Goal: Information Seeking & Learning: Learn about a topic

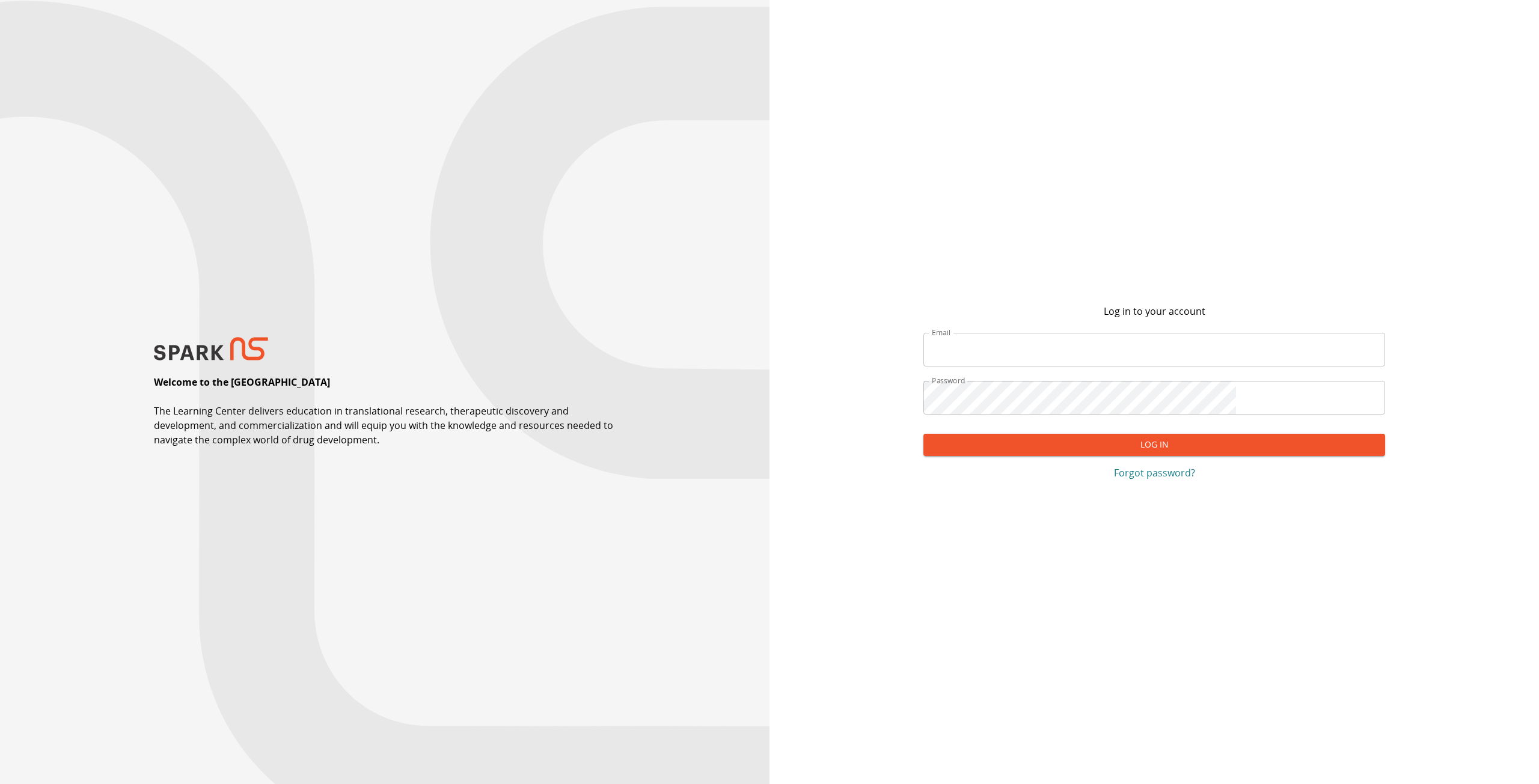
type input "**********"
click at [1170, 353] on input "**********" at bounding box center [1154, 350] width 462 height 34
click at [1185, 445] on button "Log In" at bounding box center [1154, 444] width 462 height 22
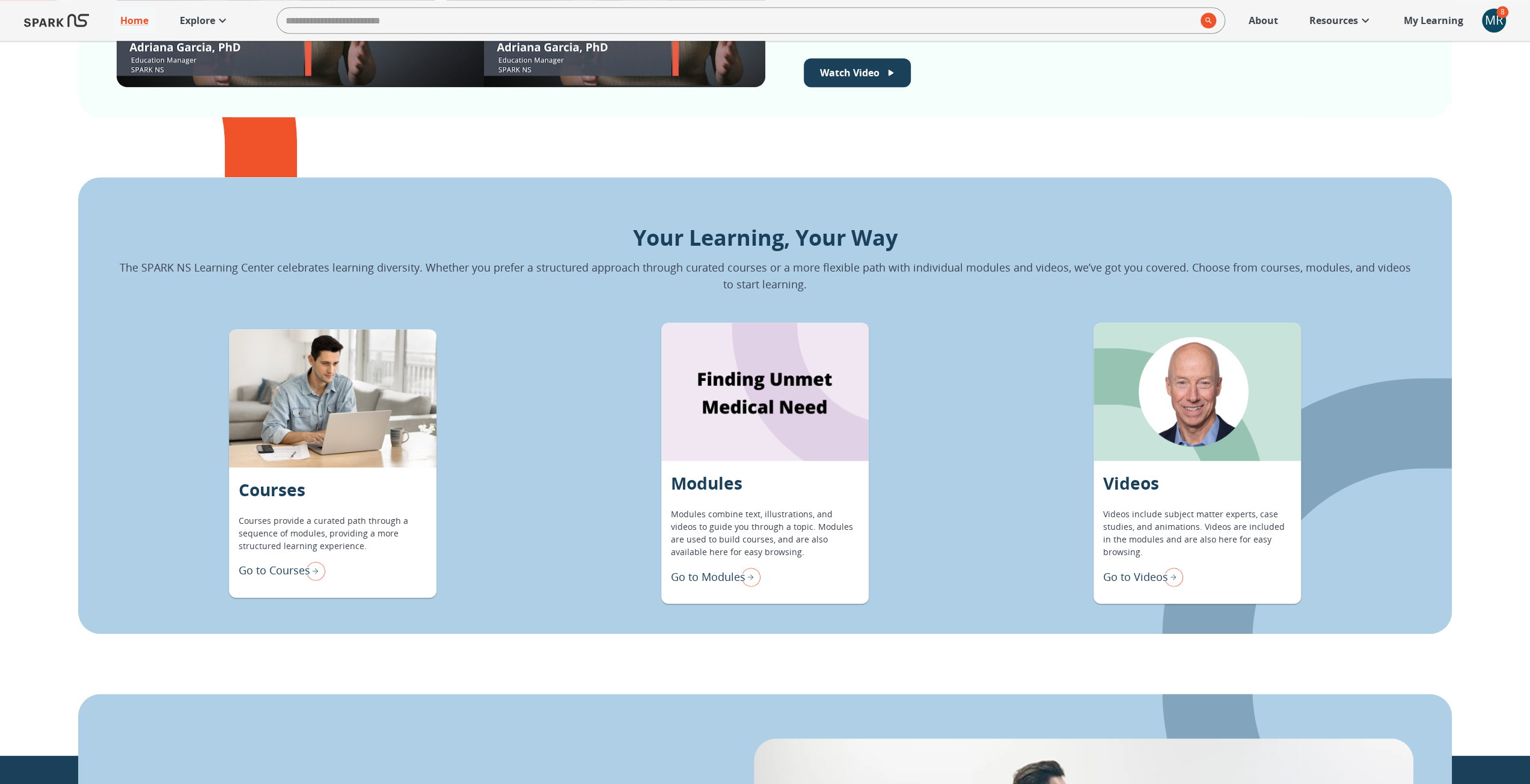
scroll to position [320, 0]
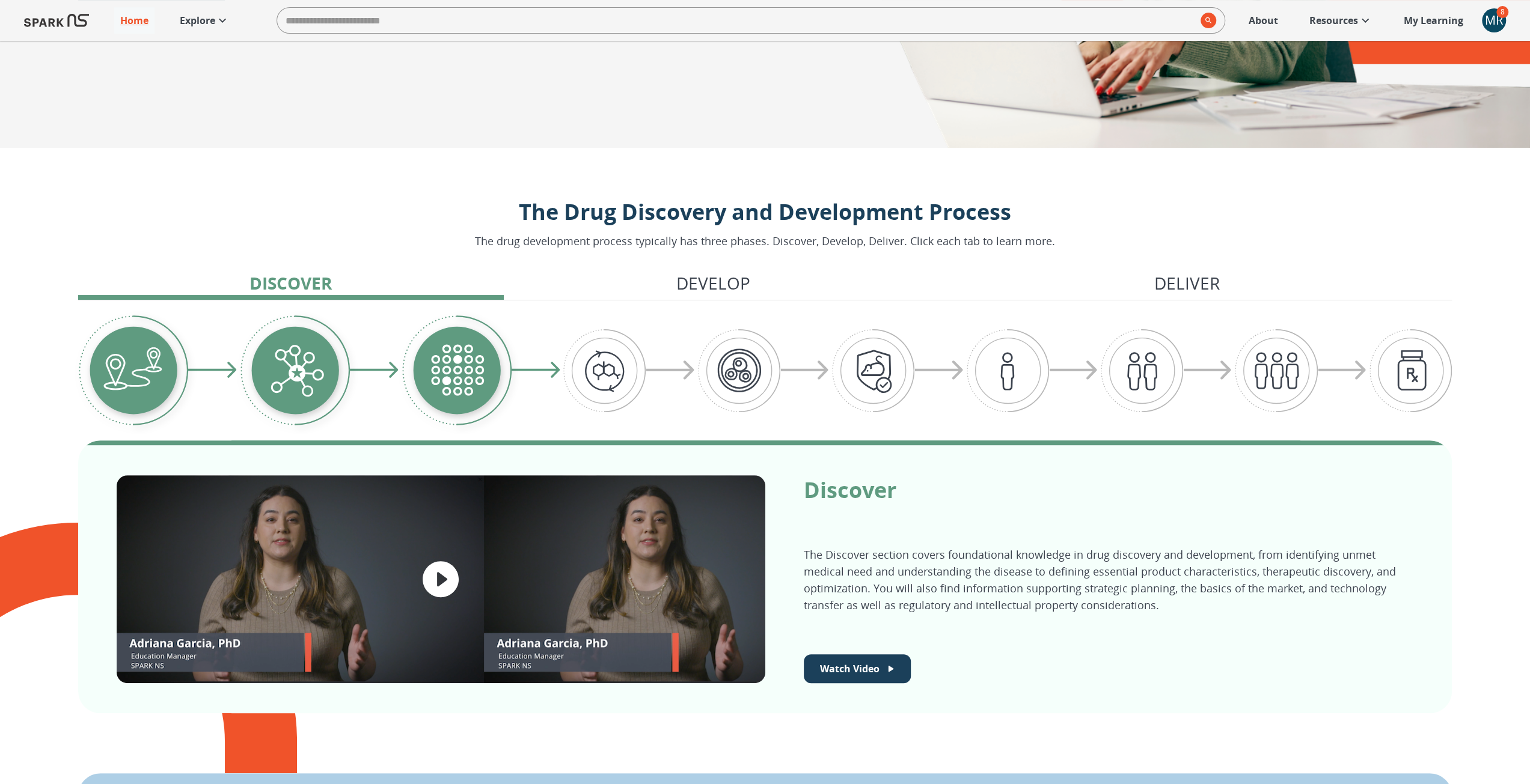
click at [442, 356] on img "Graphic showing the progression through the Discover, Develop, and Deliver pipe…" at bounding box center [456, 370] width 110 height 111
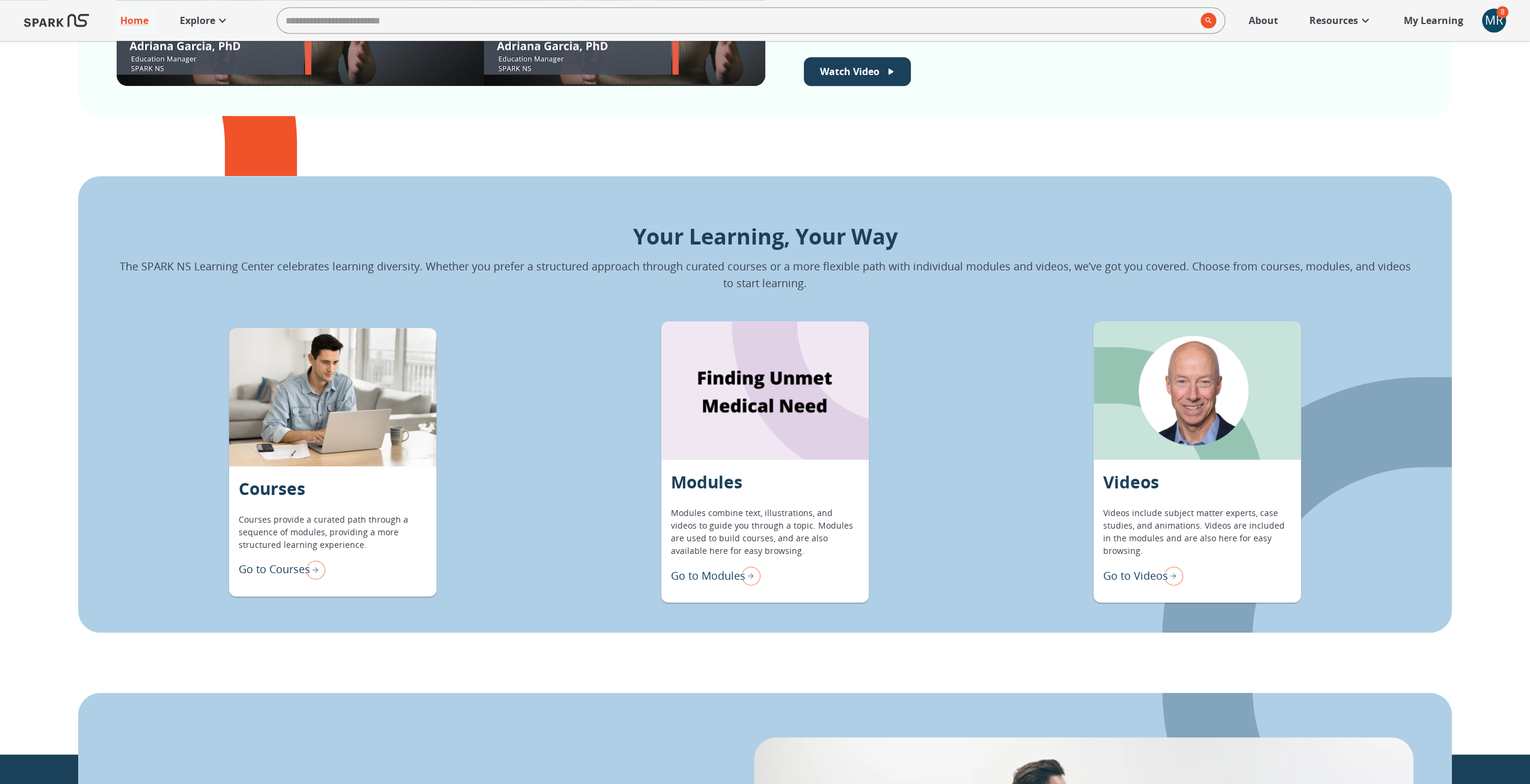
scroll to position [1101, 0]
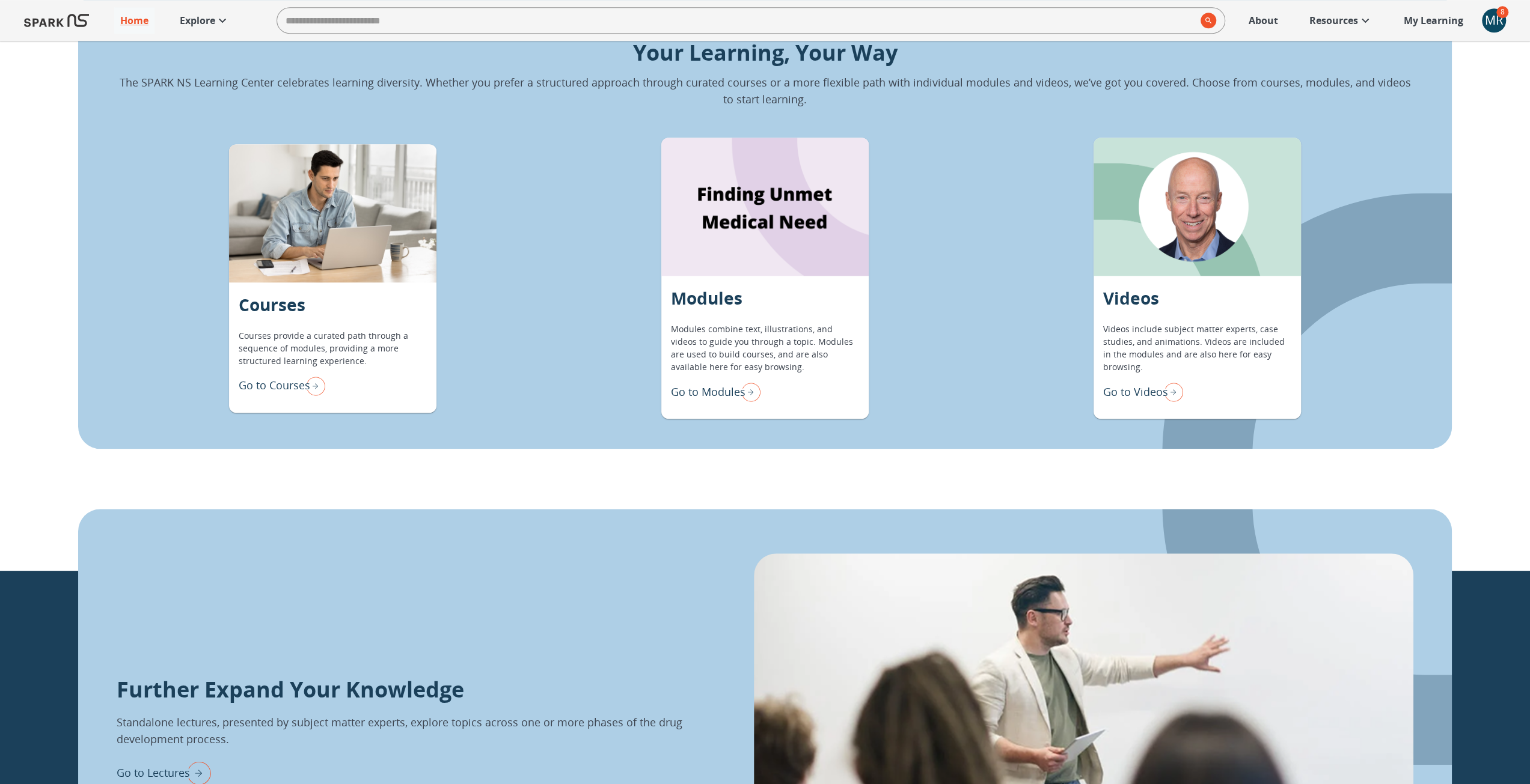
click at [692, 393] on p "Go to Modules" at bounding box center [708, 392] width 75 height 16
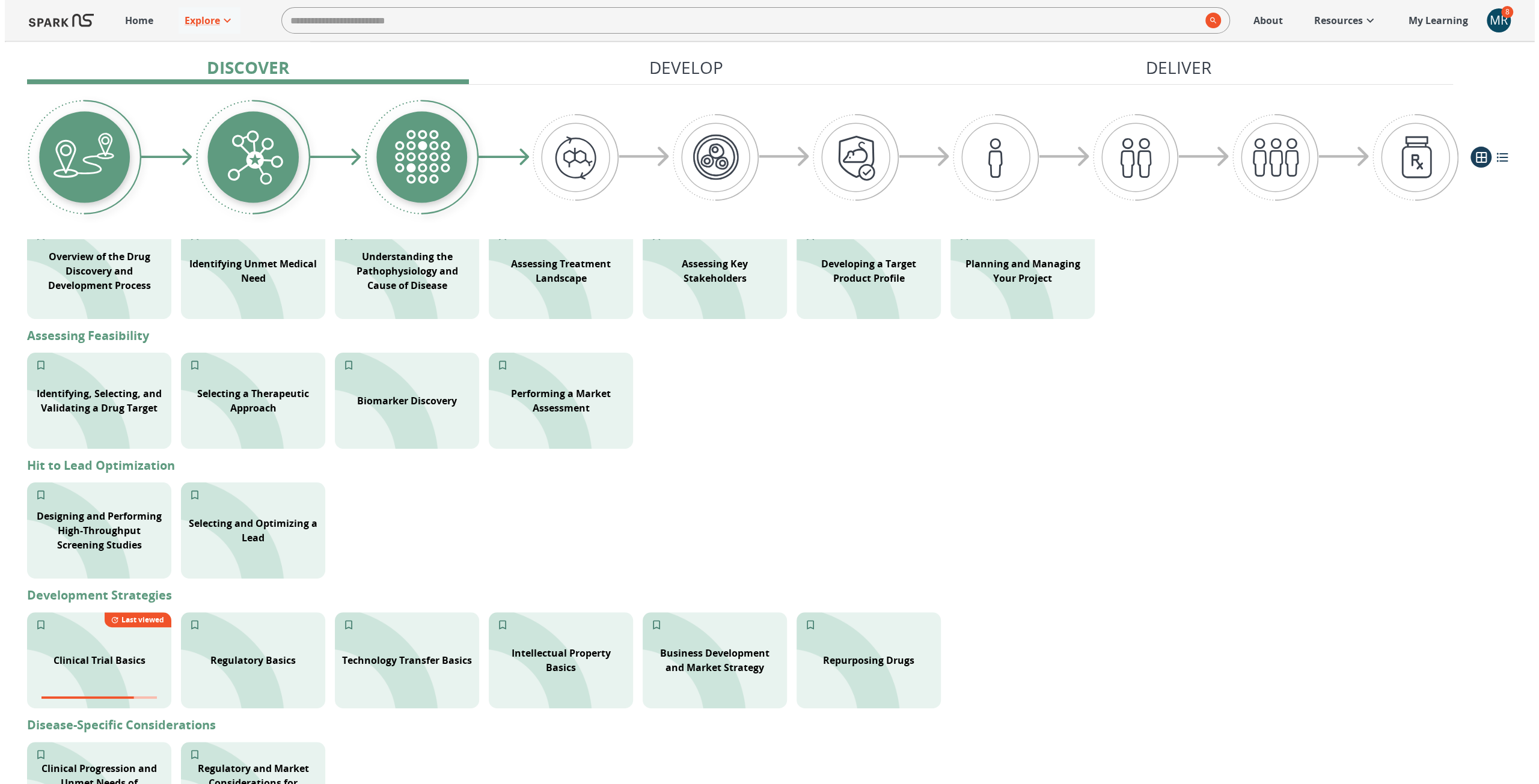
scroll to position [240, 0]
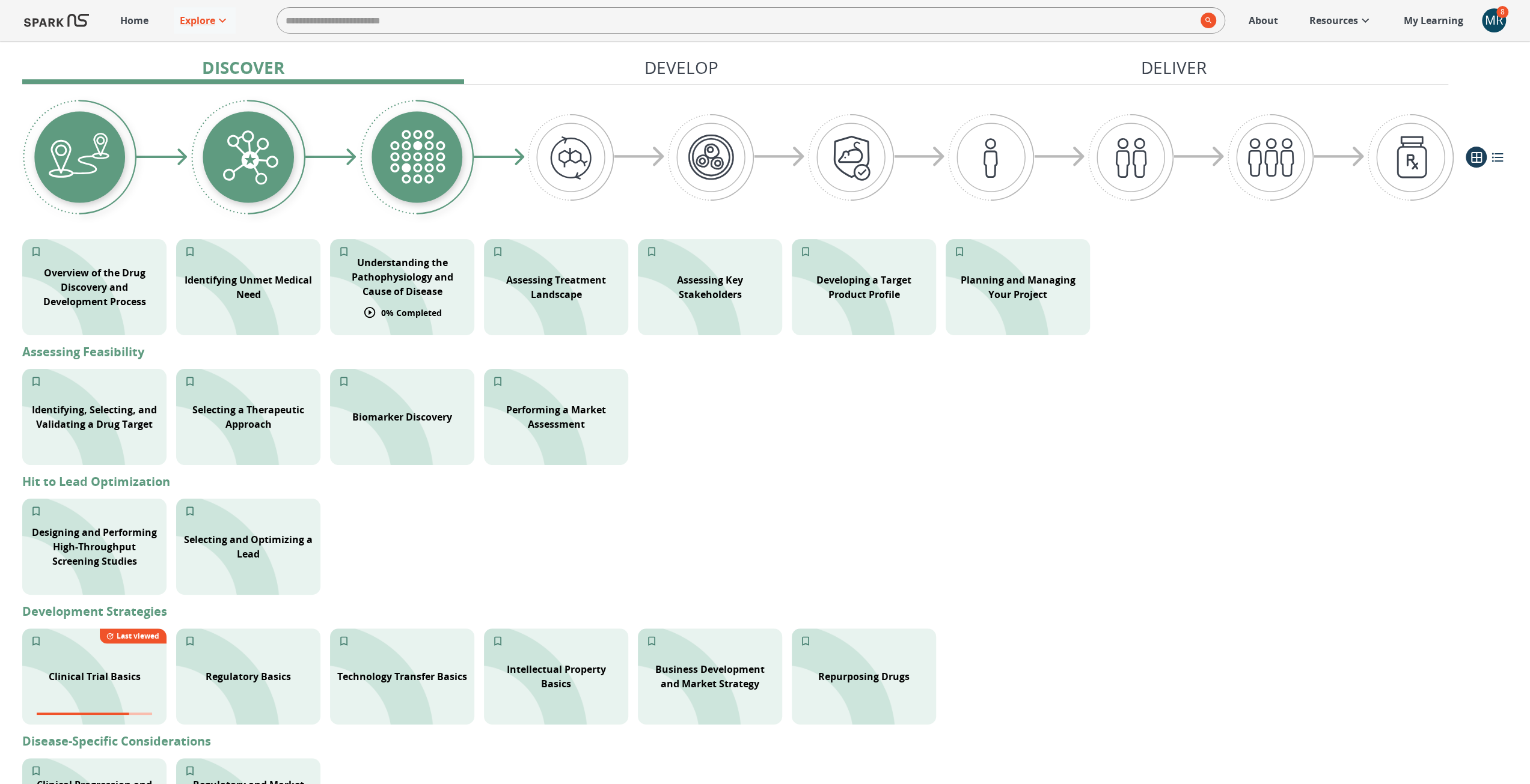
click at [435, 285] on p "Understanding the Pathophysiology and Cause of Disease" at bounding box center [402, 277] width 130 height 43
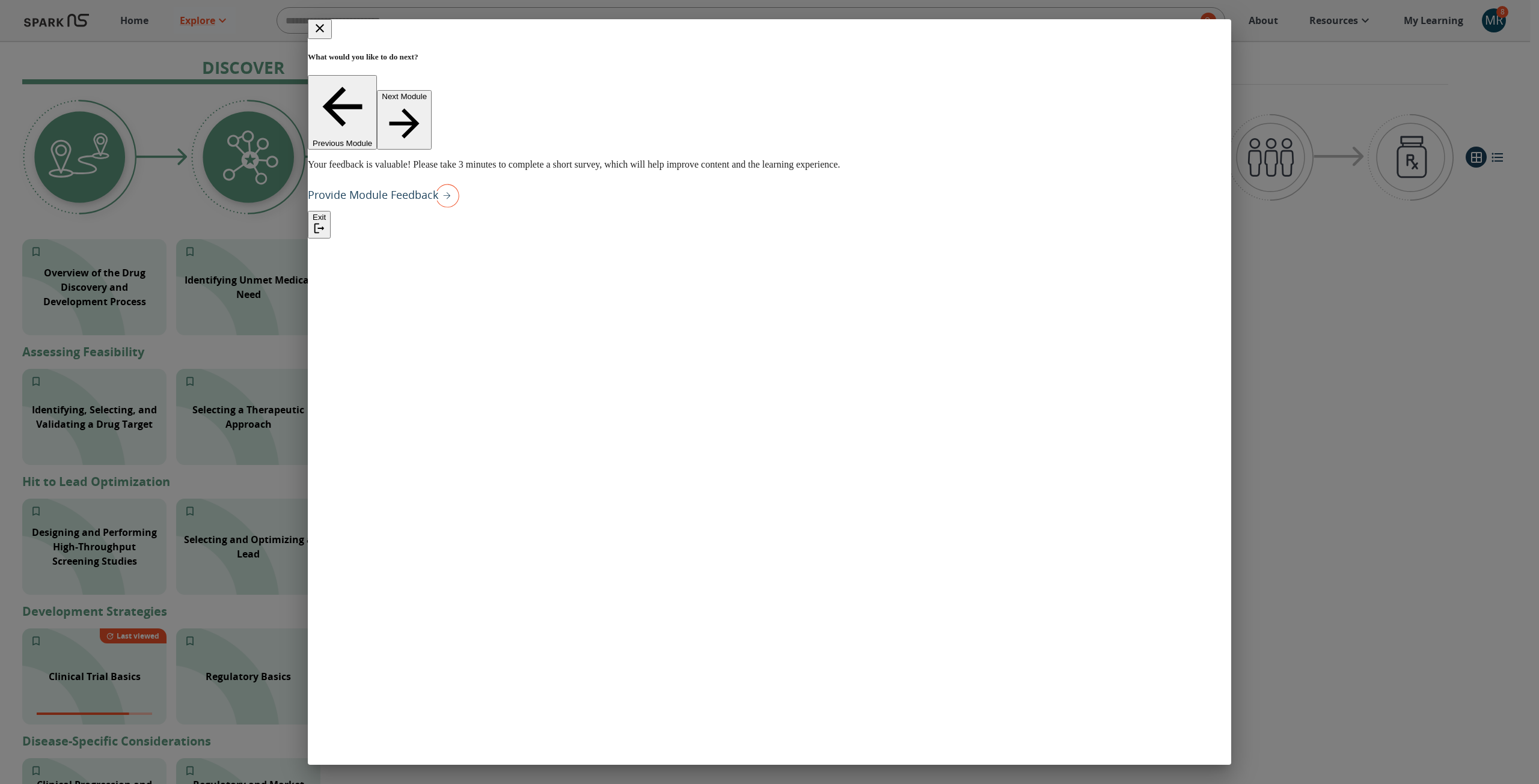
click at [327, 31] on icon "close" at bounding box center [320, 29] width 15 height 15
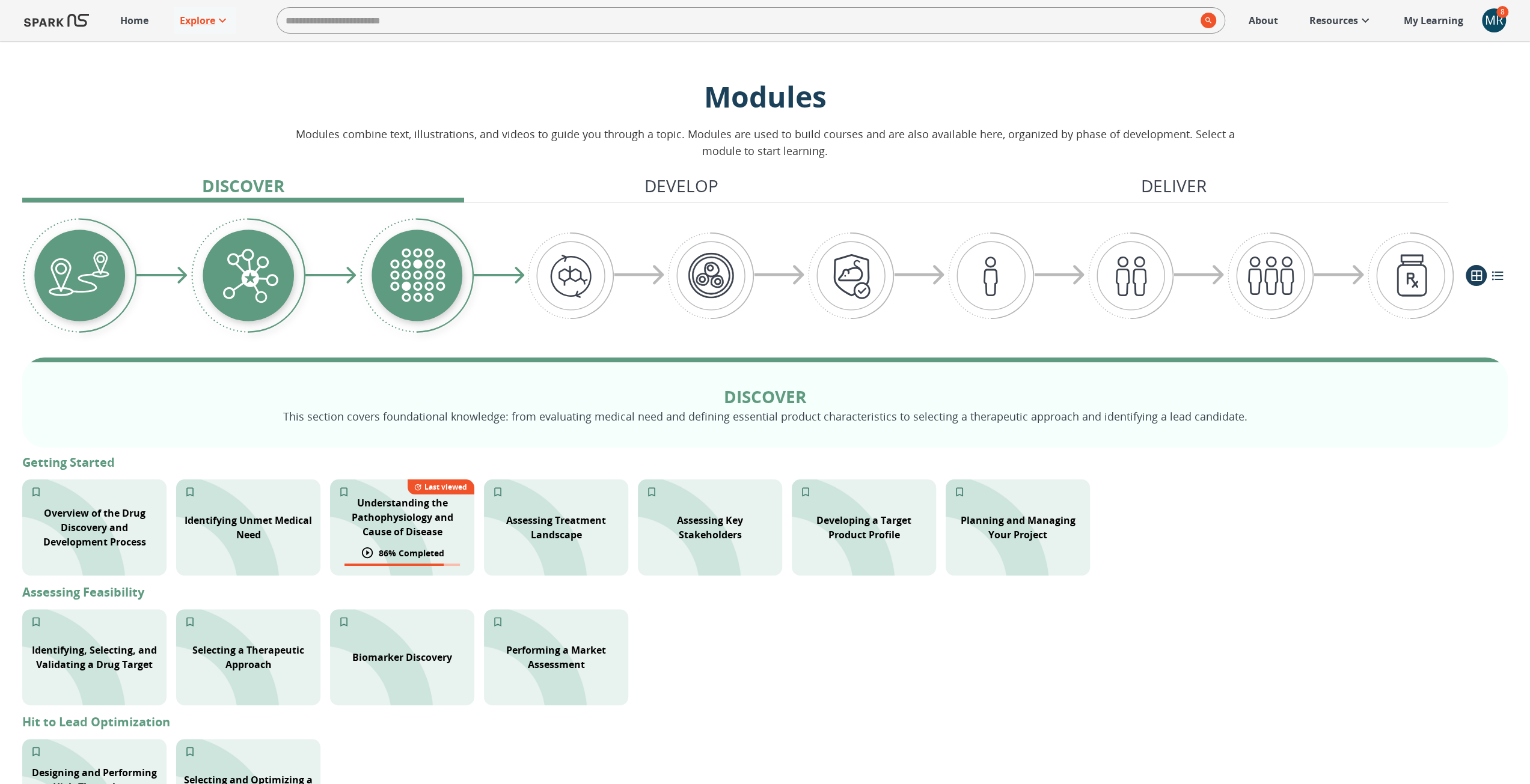
click at [396, 538] on p "Understanding the Pathophysiology and Cause of Disease" at bounding box center [402, 517] width 130 height 43
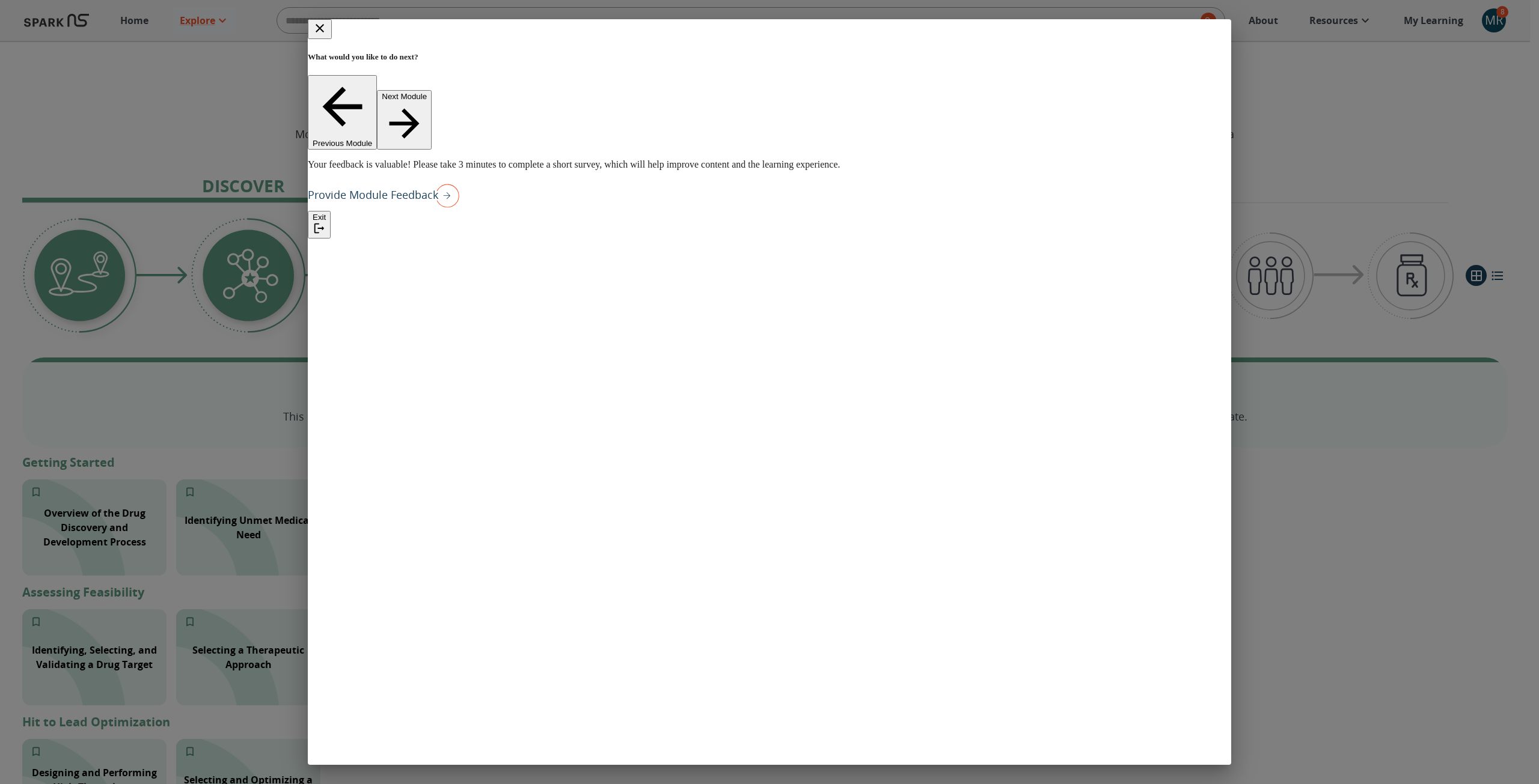
click at [324, 33] on icon "close" at bounding box center [319, 28] width 9 height 9
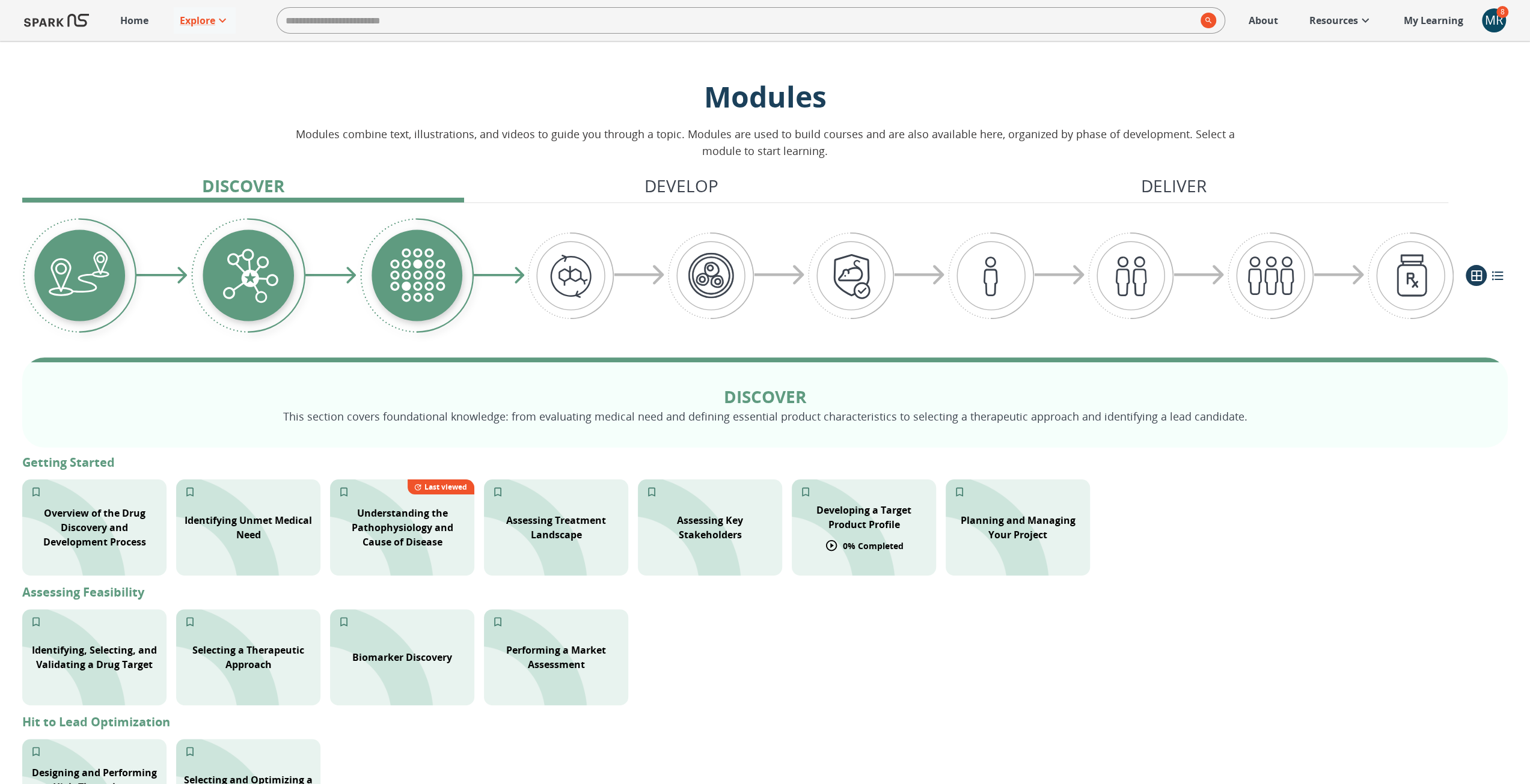
click at [876, 529] on p "Developing a Target Product Profile" at bounding box center [863, 517] width 130 height 29
